Goal: Task Accomplishment & Management: Manage account settings

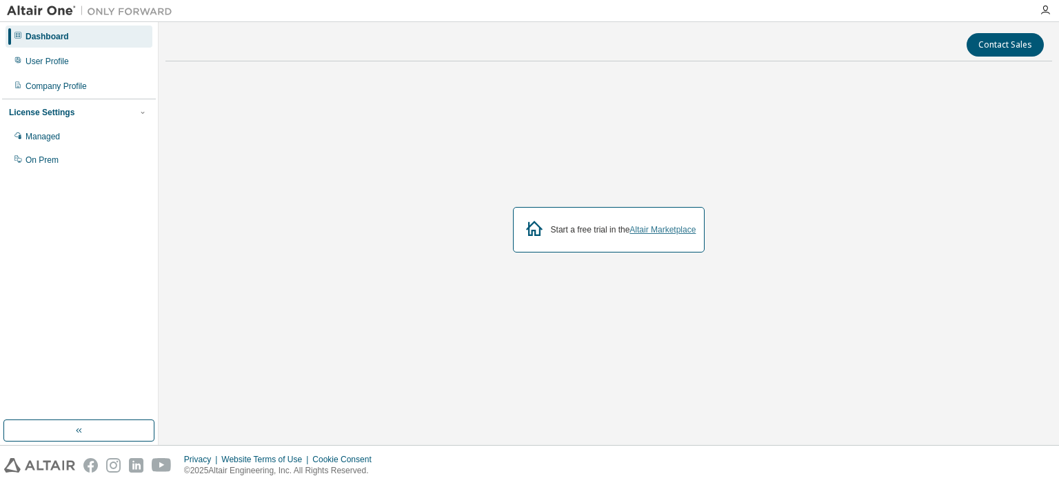
click at [670, 230] on link "Altair Marketplace" at bounding box center [662, 230] width 66 height 10
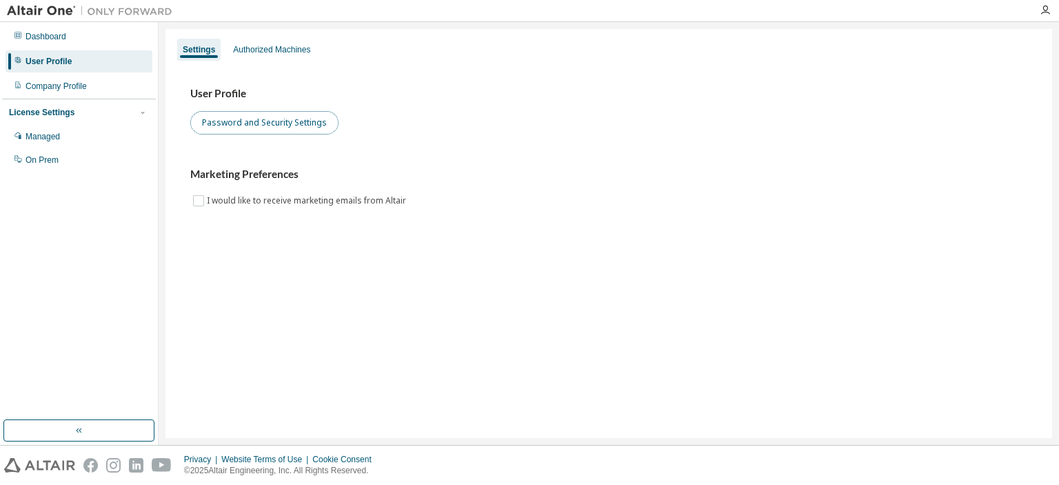
click at [272, 124] on button "Password and Security Settings" at bounding box center [264, 122] width 148 height 23
click at [52, 10] on img at bounding box center [93, 11] width 172 height 14
click at [282, 126] on button "Password and Security Settings" at bounding box center [264, 122] width 148 height 23
